Goal: Navigation & Orientation: Find specific page/section

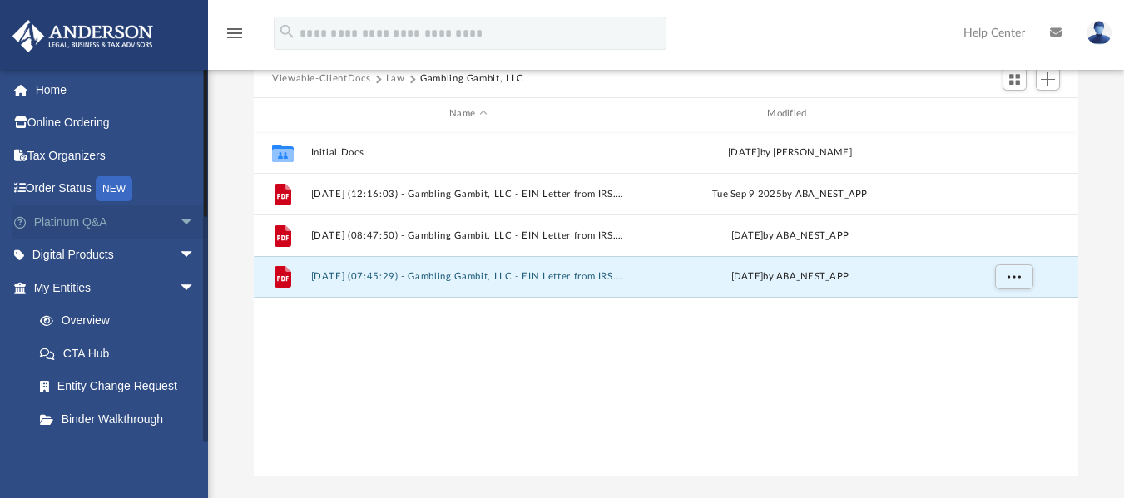
scroll to position [366, 812]
click at [179, 295] on span "arrow_drop_down" at bounding box center [195, 288] width 33 height 34
click at [179, 314] on span "arrow_drop_down" at bounding box center [195, 322] width 33 height 34
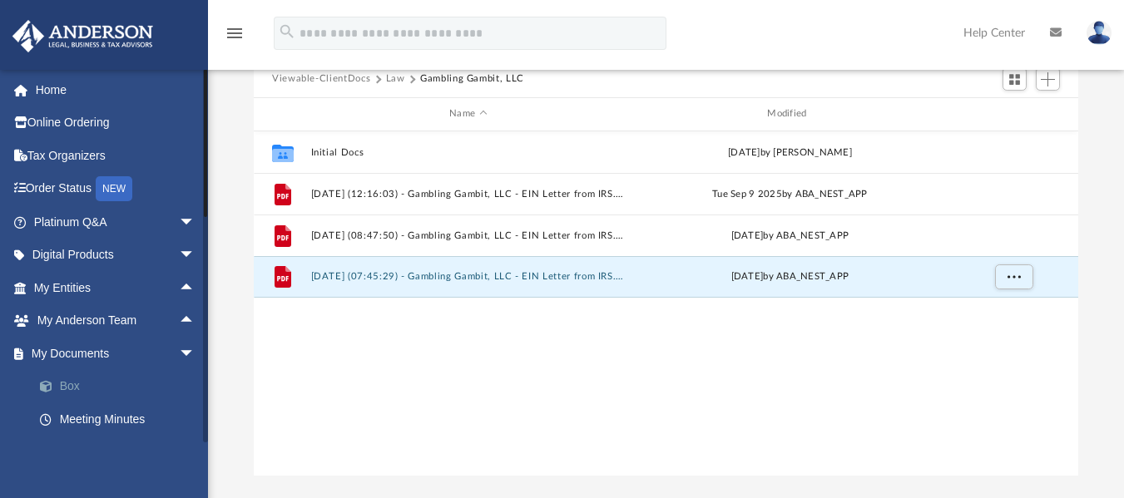
click at [141, 389] on link "Box" at bounding box center [121, 386] width 197 height 33
click at [62, 383] on link "Box" at bounding box center [121, 386] width 197 height 33
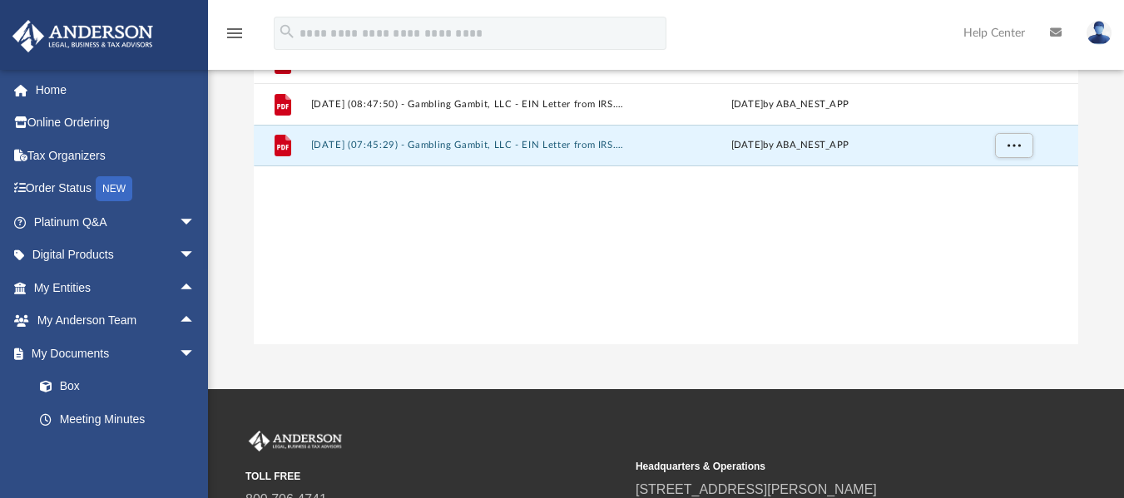
scroll to position [291, 0]
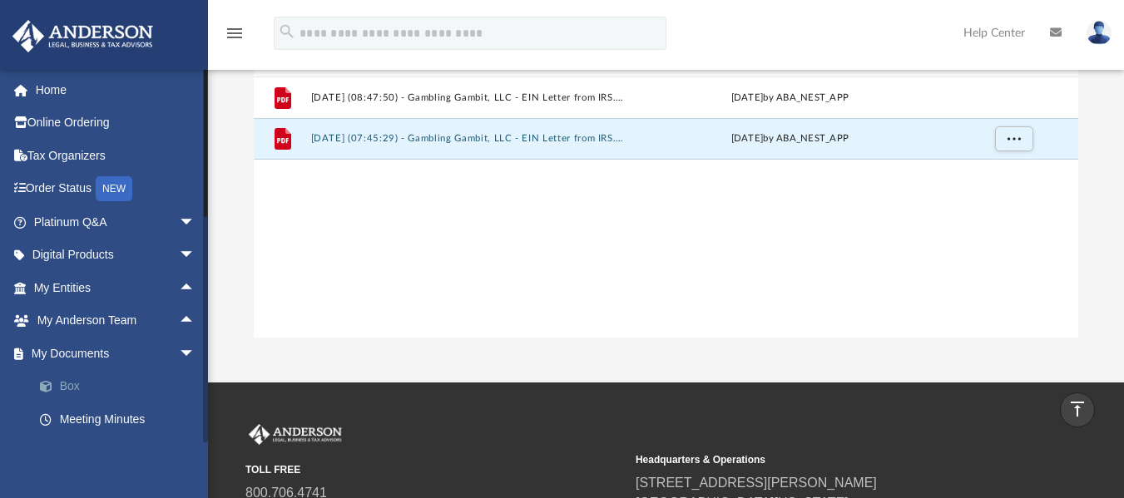
click at [77, 379] on link "Box" at bounding box center [121, 386] width 197 height 33
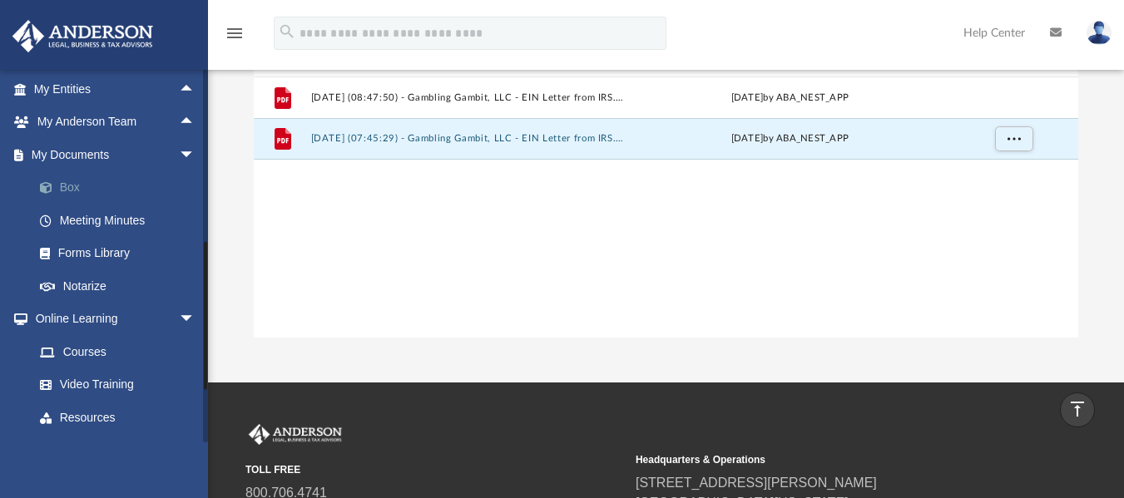
scroll to position [200, 0]
click at [102, 215] on link "Meeting Minutes" at bounding box center [121, 219] width 197 height 33
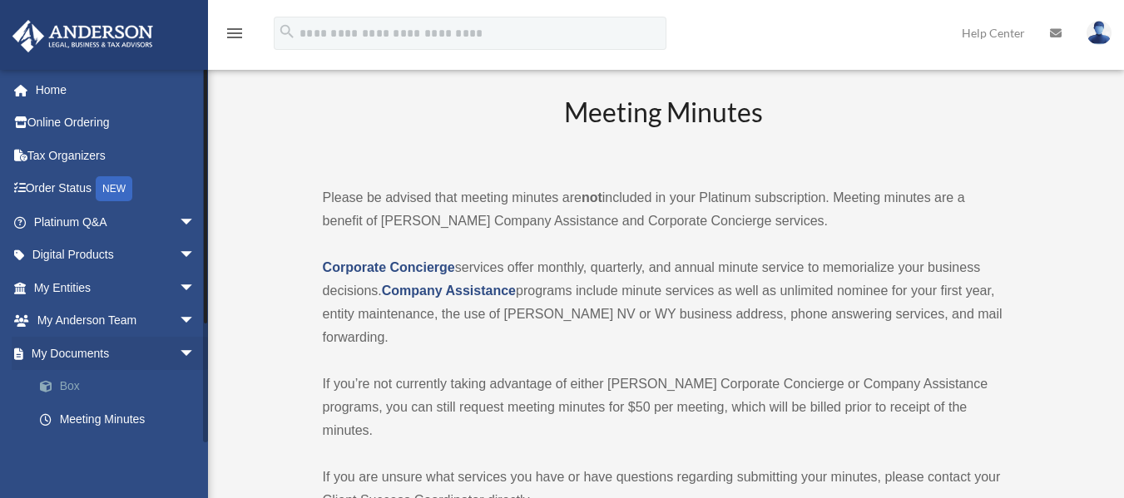
click at [72, 384] on link "Box" at bounding box center [121, 386] width 197 height 33
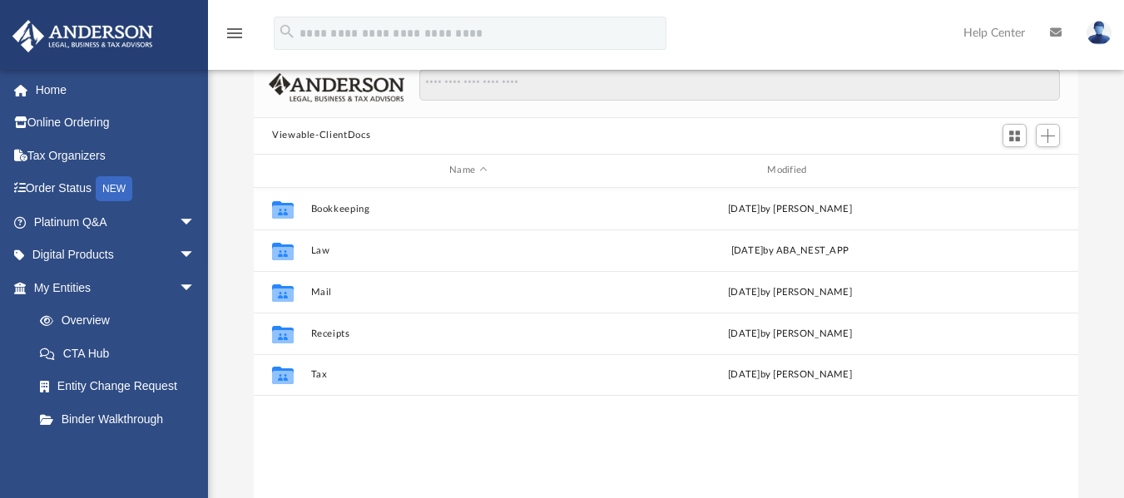
scroll to position [105, 0]
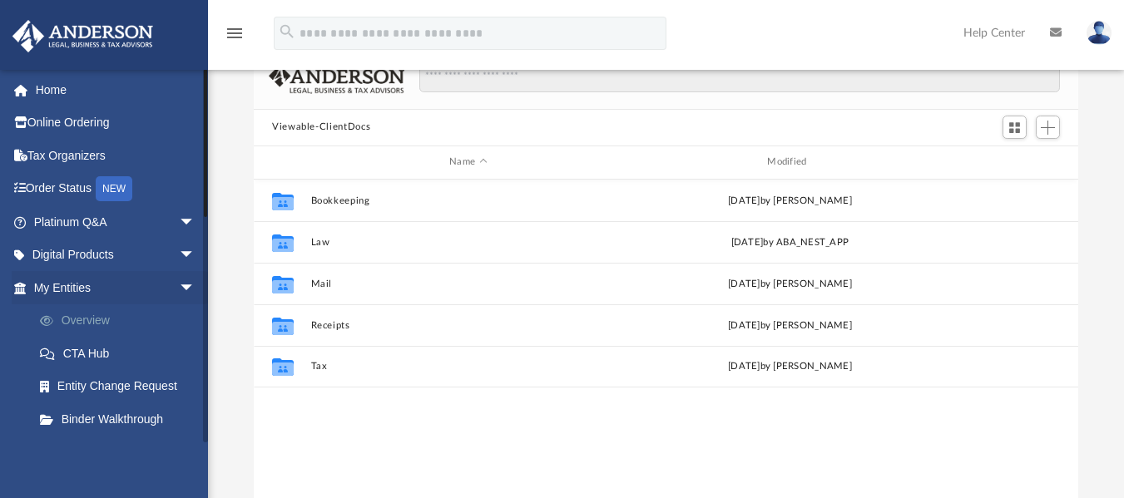
click at [93, 314] on link "Overview" at bounding box center [121, 321] width 197 height 33
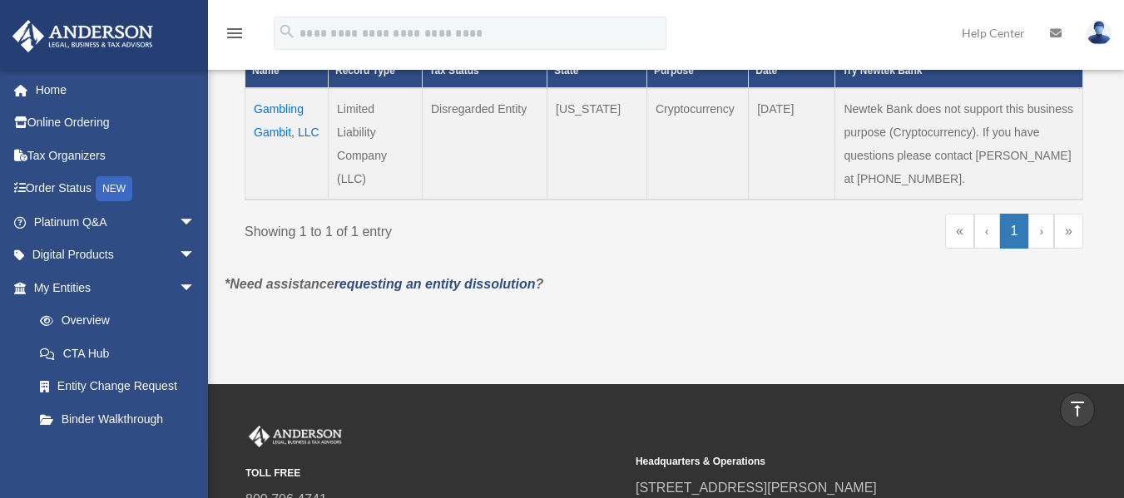
scroll to position [400, 0]
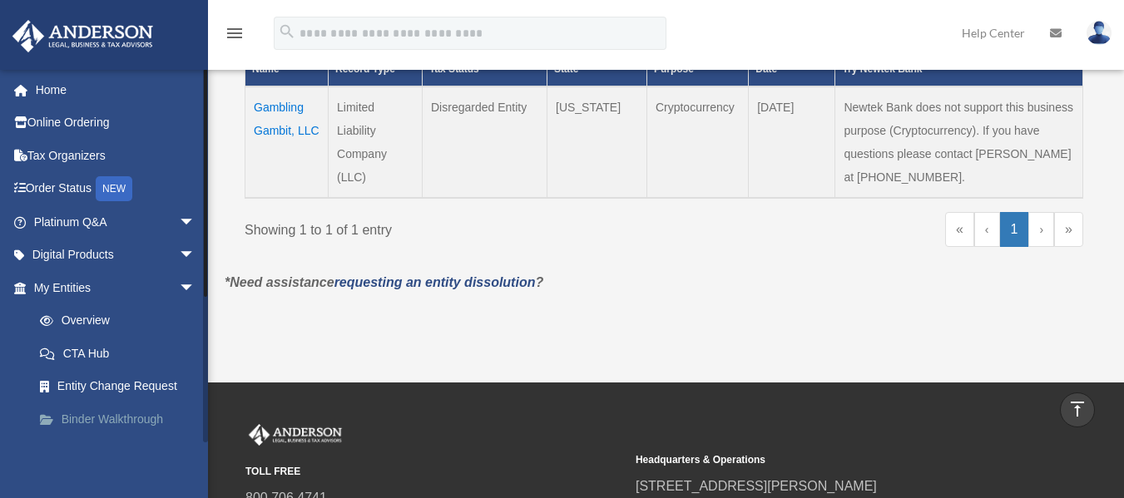
click at [156, 415] on link "Binder Walkthrough" at bounding box center [121, 419] width 197 height 33
